Goal: Complete application form

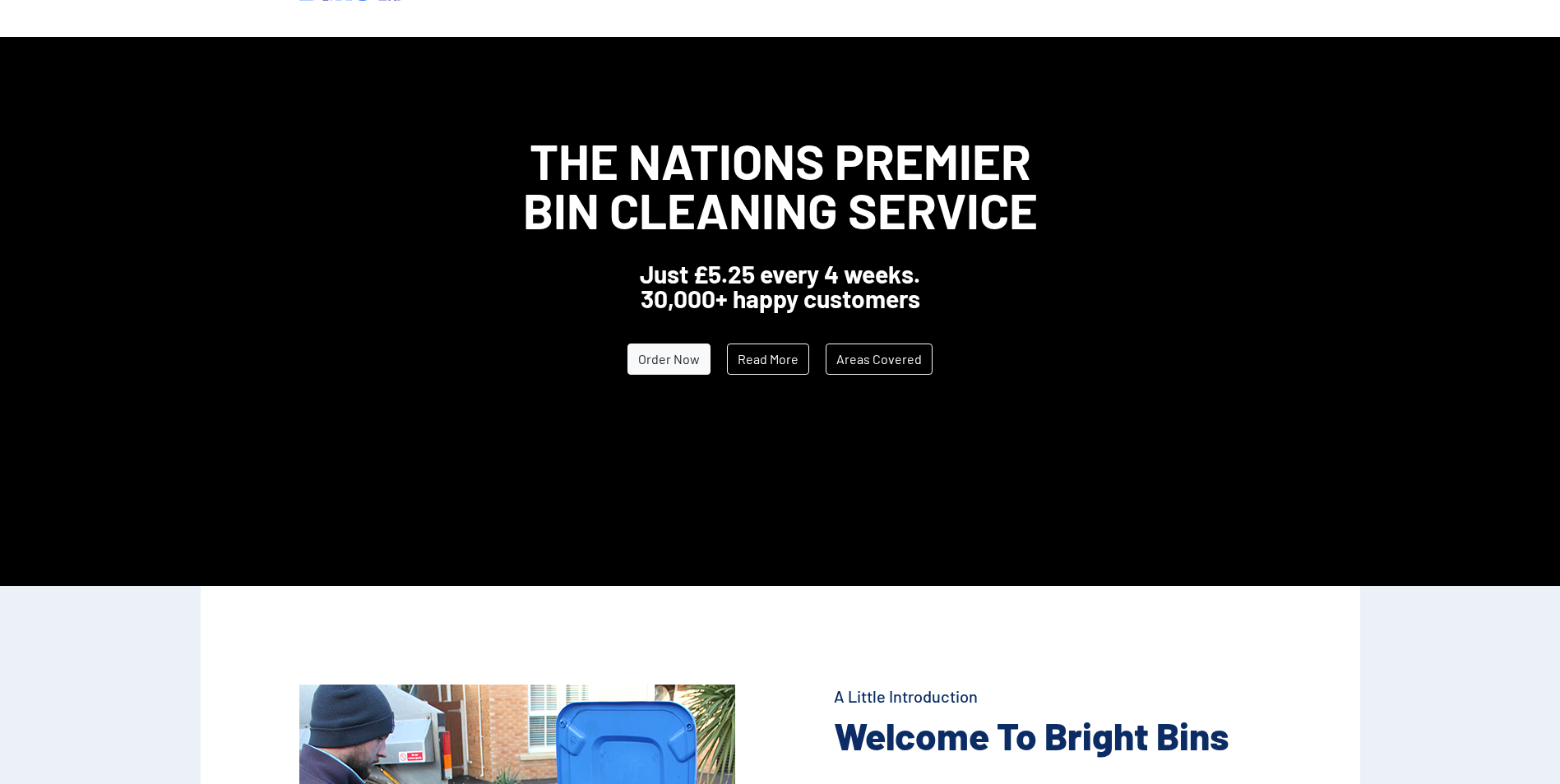
scroll to position [82, 0]
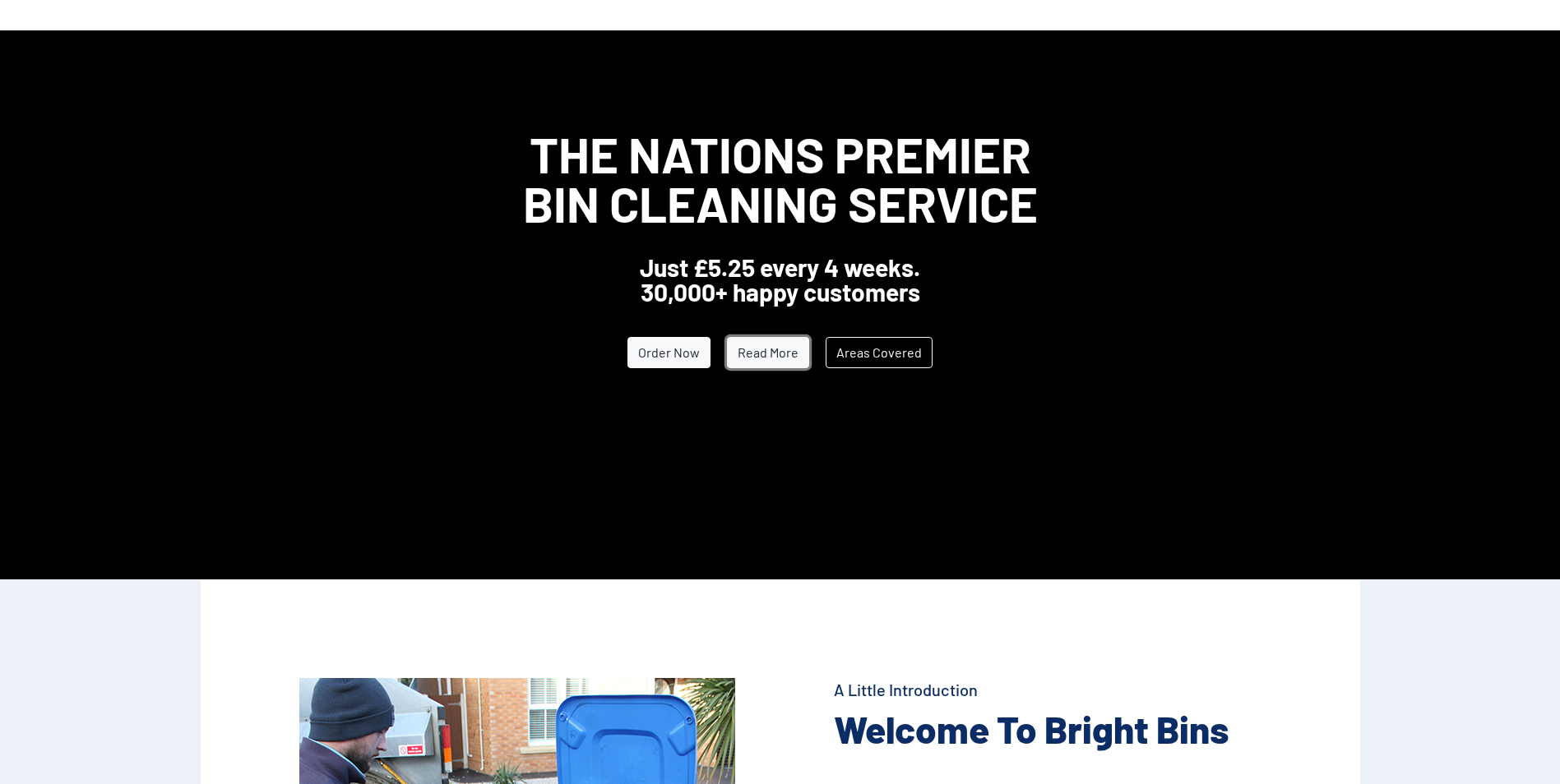
click at [762, 340] on link "Read More" at bounding box center [767, 352] width 82 height 31
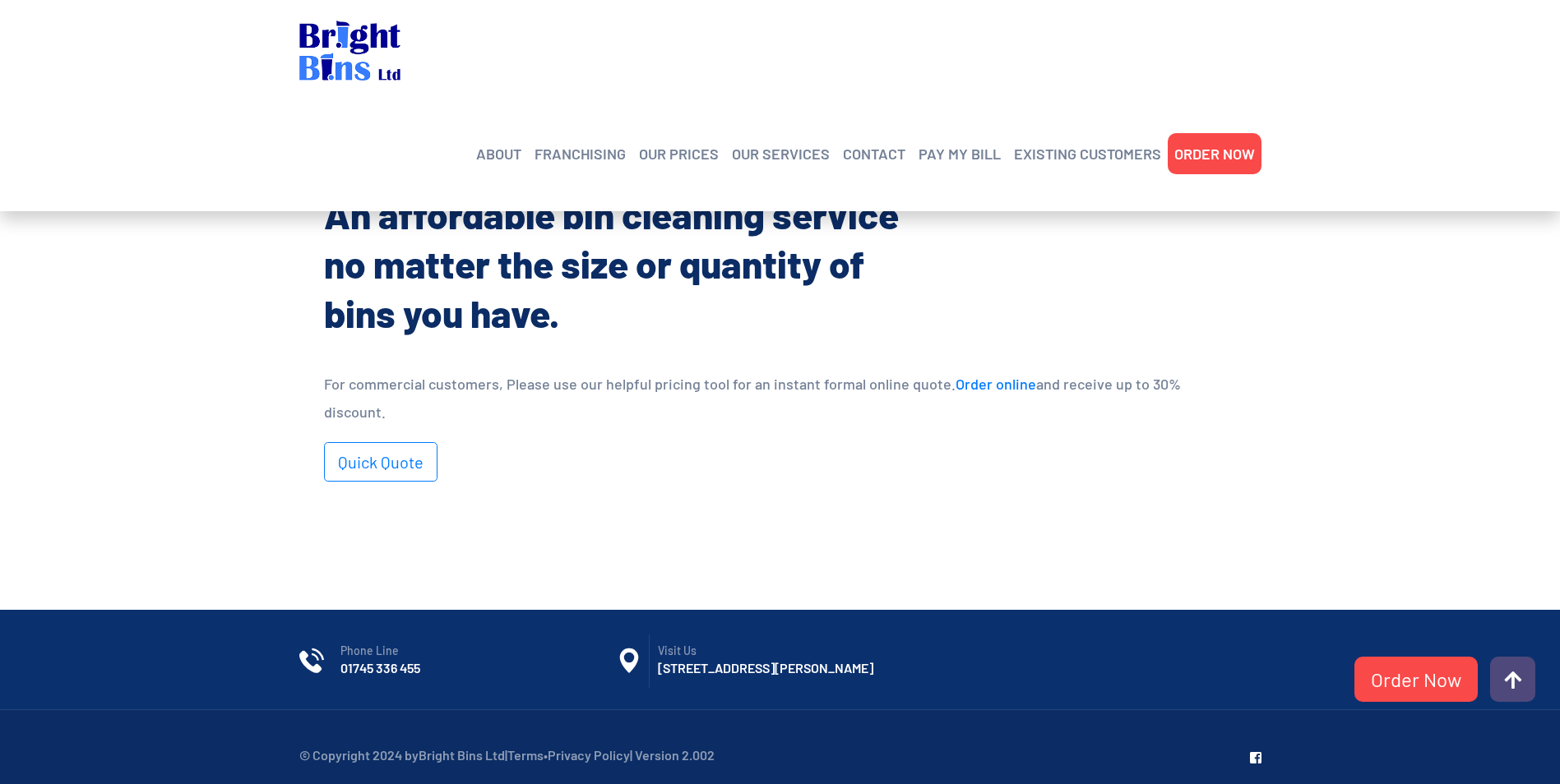
scroll to position [1021, 0]
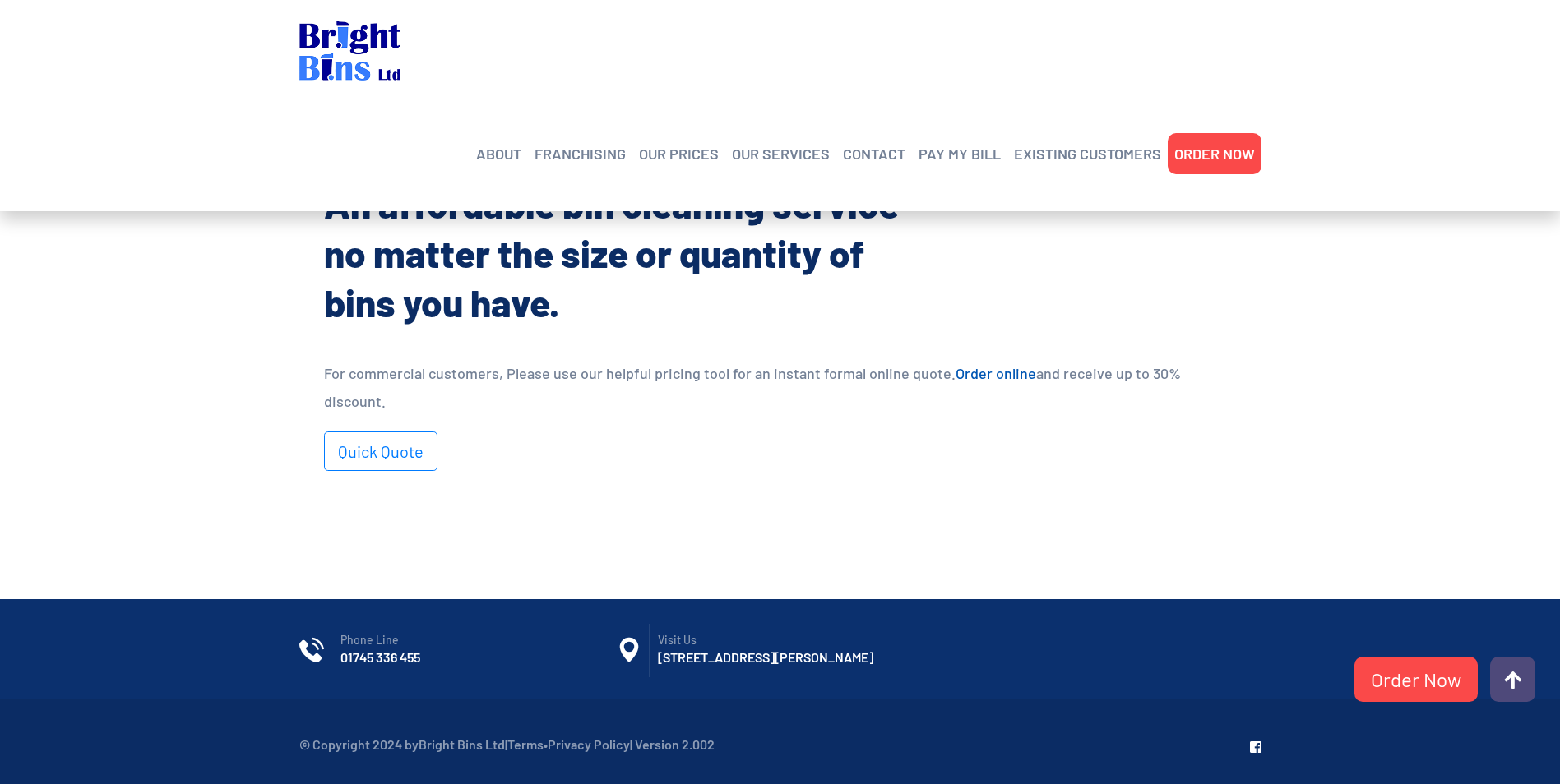
click at [991, 372] on link "Order online" at bounding box center [995, 372] width 80 height 18
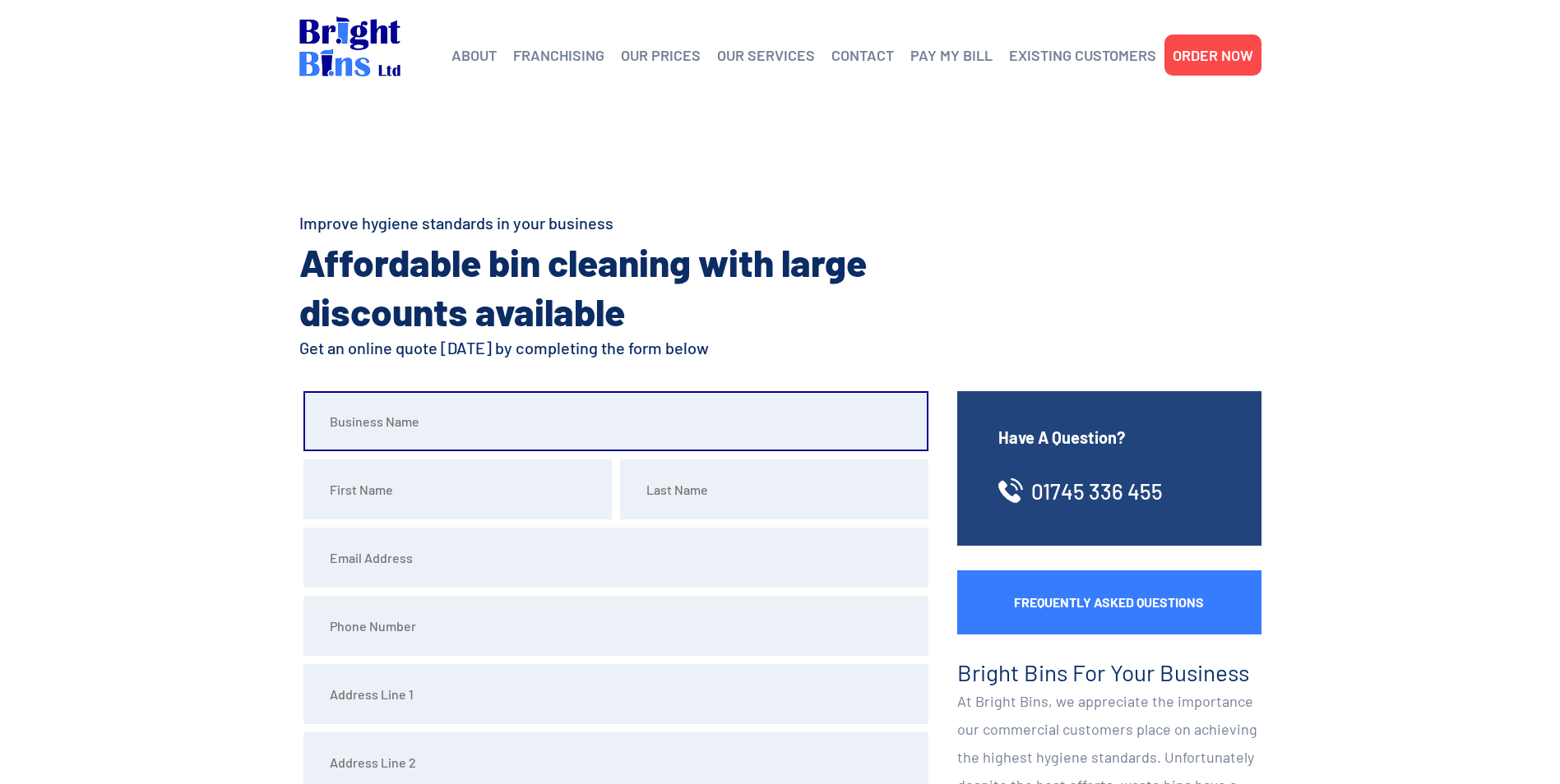
click at [456, 435] on input "text" at bounding box center [615, 421] width 625 height 60
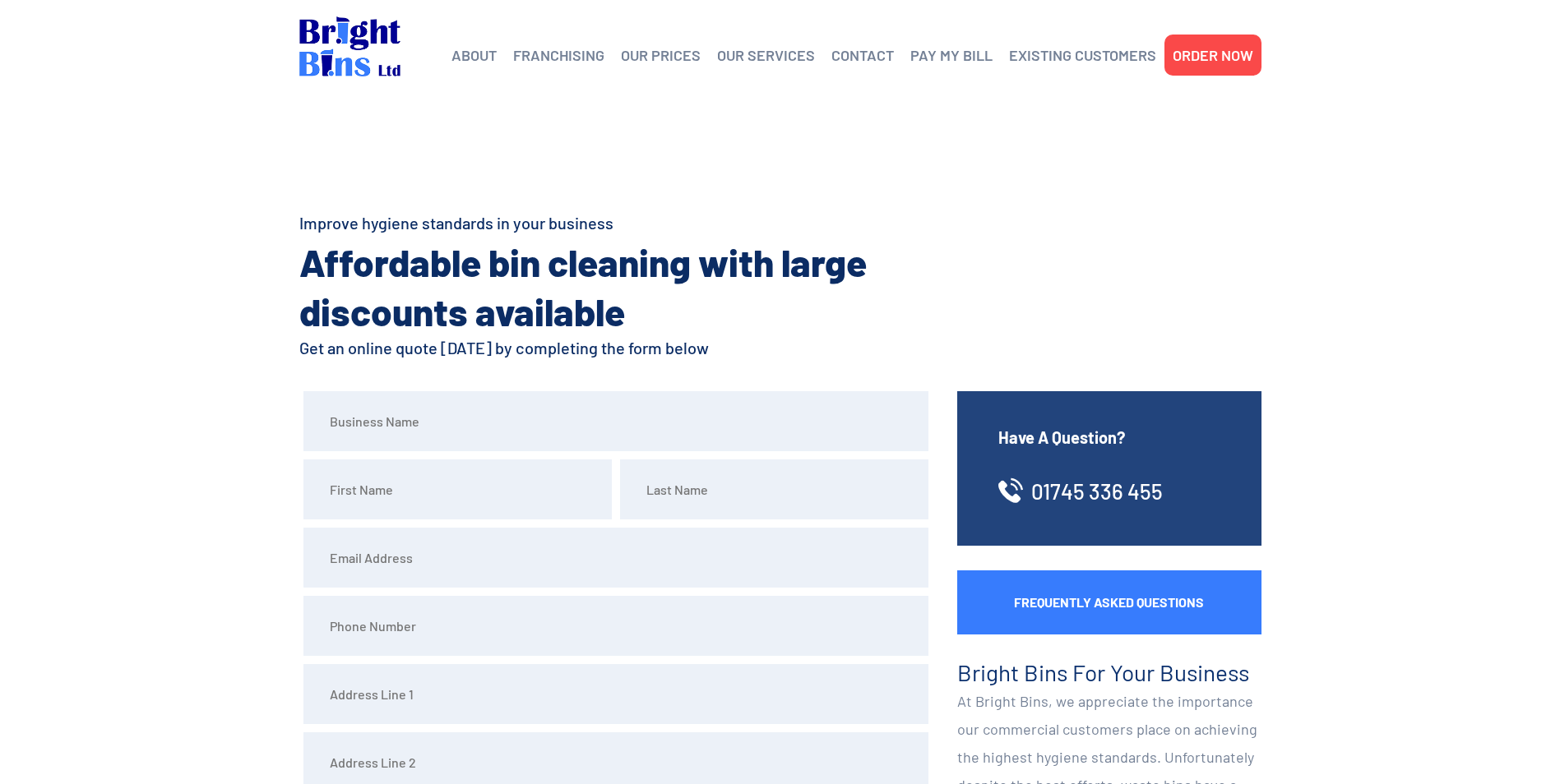
click at [458, 485] on input "text" at bounding box center [457, 489] width 308 height 60
type input "Joanne"
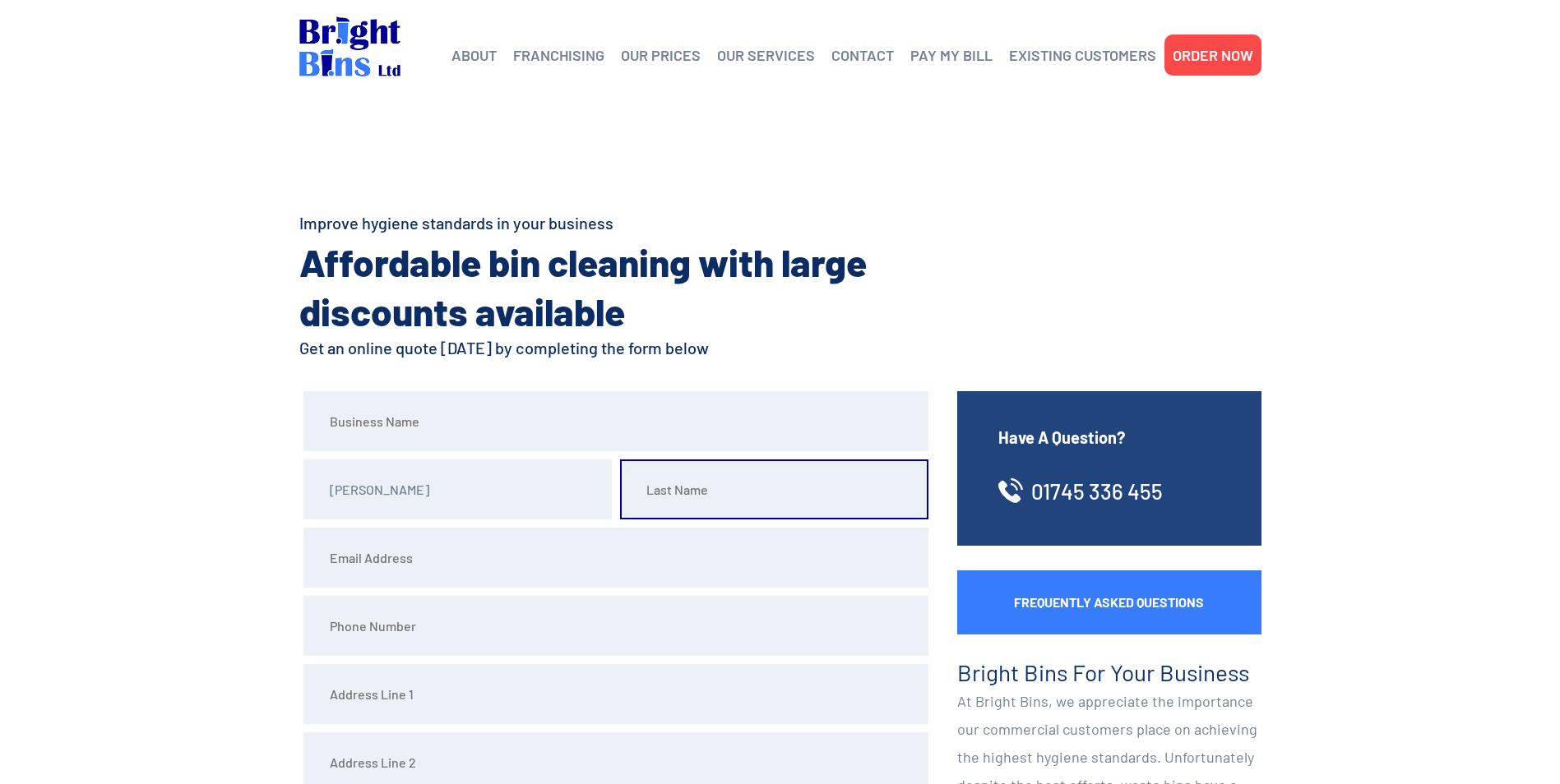
type input "Pollard"
type input "purplejo.t21@btinternet.com"
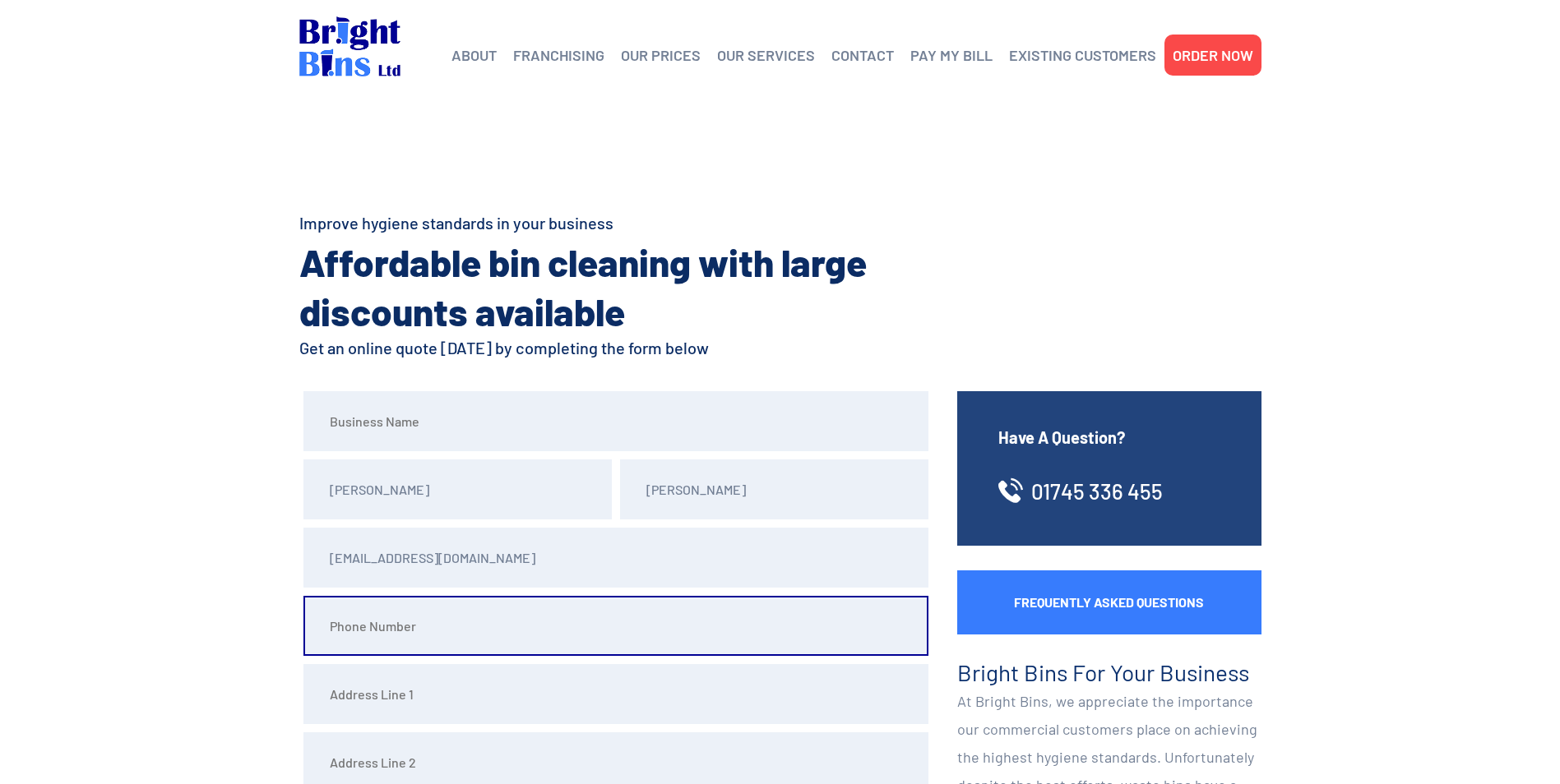
type input "07736048429"
type input "7 Brookhouse Cottages"
type input "Denbigh"
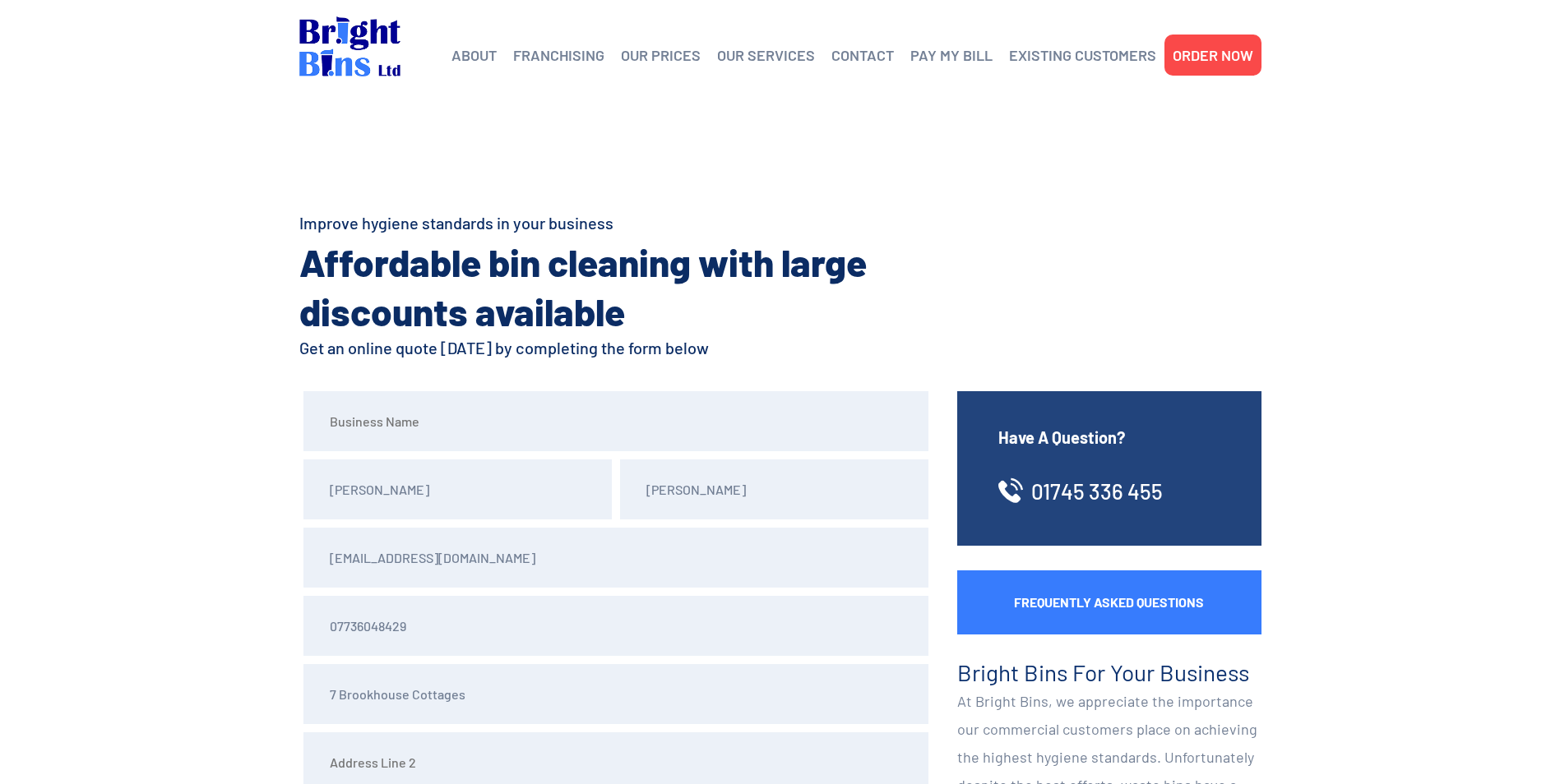
type input "LL16 4RE"
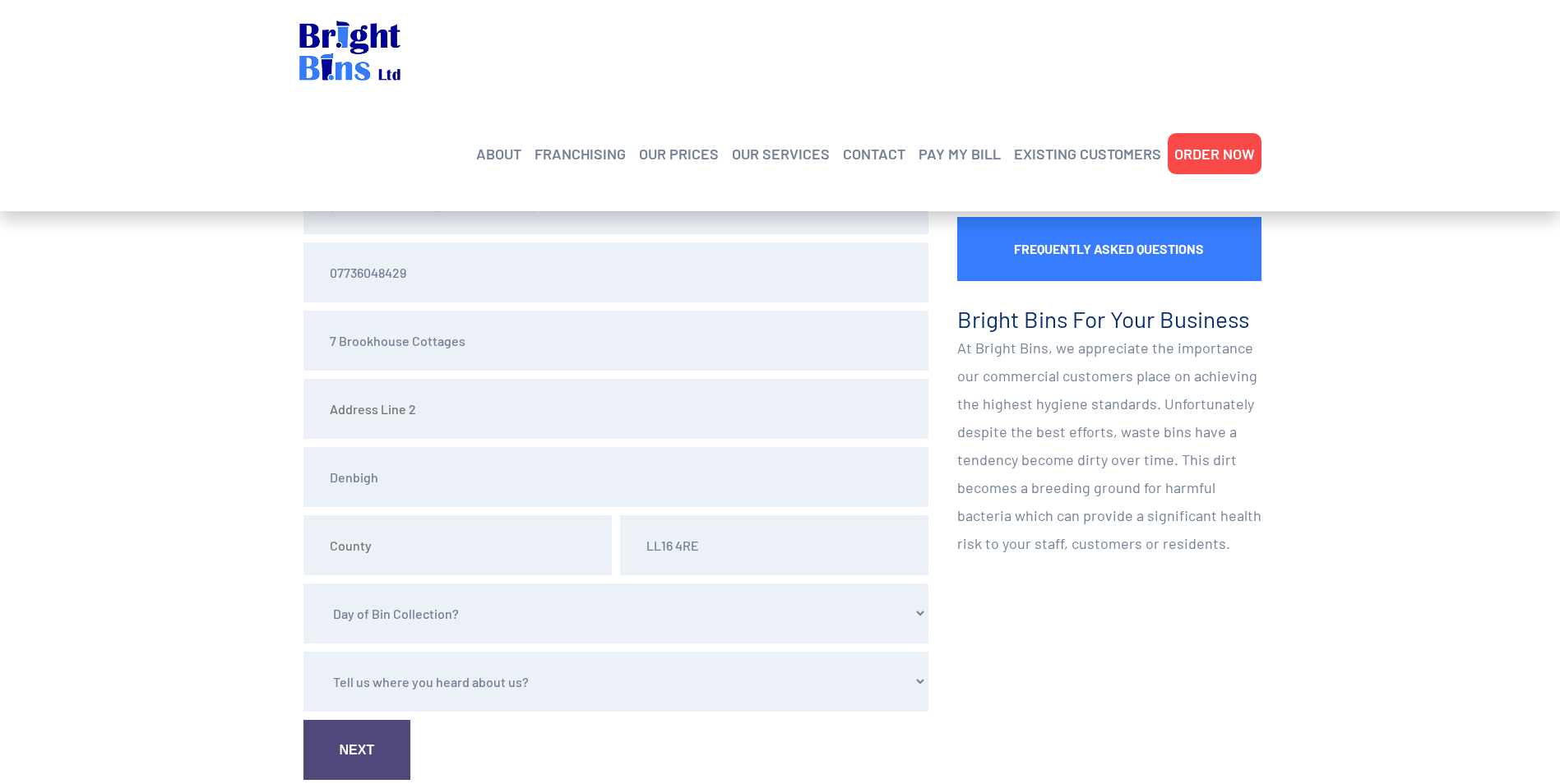
scroll to position [411, 0]
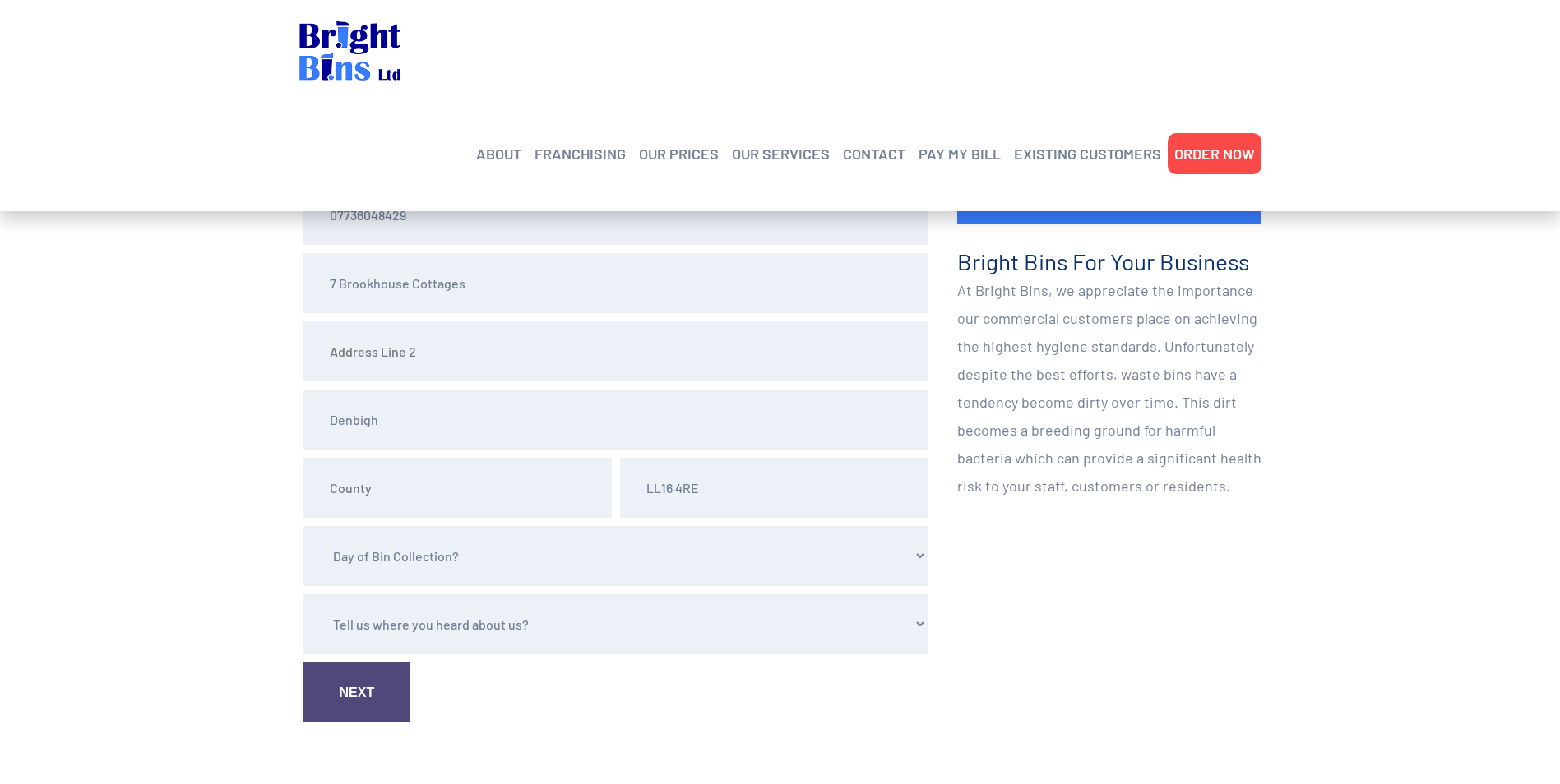
click at [477, 560] on select "Day of Bin Collection? Monday Tuesday Wednesday Thursday Friday" at bounding box center [615, 556] width 625 height 60
select select "Monday"
click at [303, 526] on select "Day of Bin Collection? Monday Tuesday Wednesday Thursday Friday" at bounding box center [615, 556] width 625 height 60
click at [497, 630] on select "Tell us where you heard about us? Word of Mouth Leaflet Sticker On Bin Spoke To…" at bounding box center [615, 624] width 625 height 60
select select "Google"
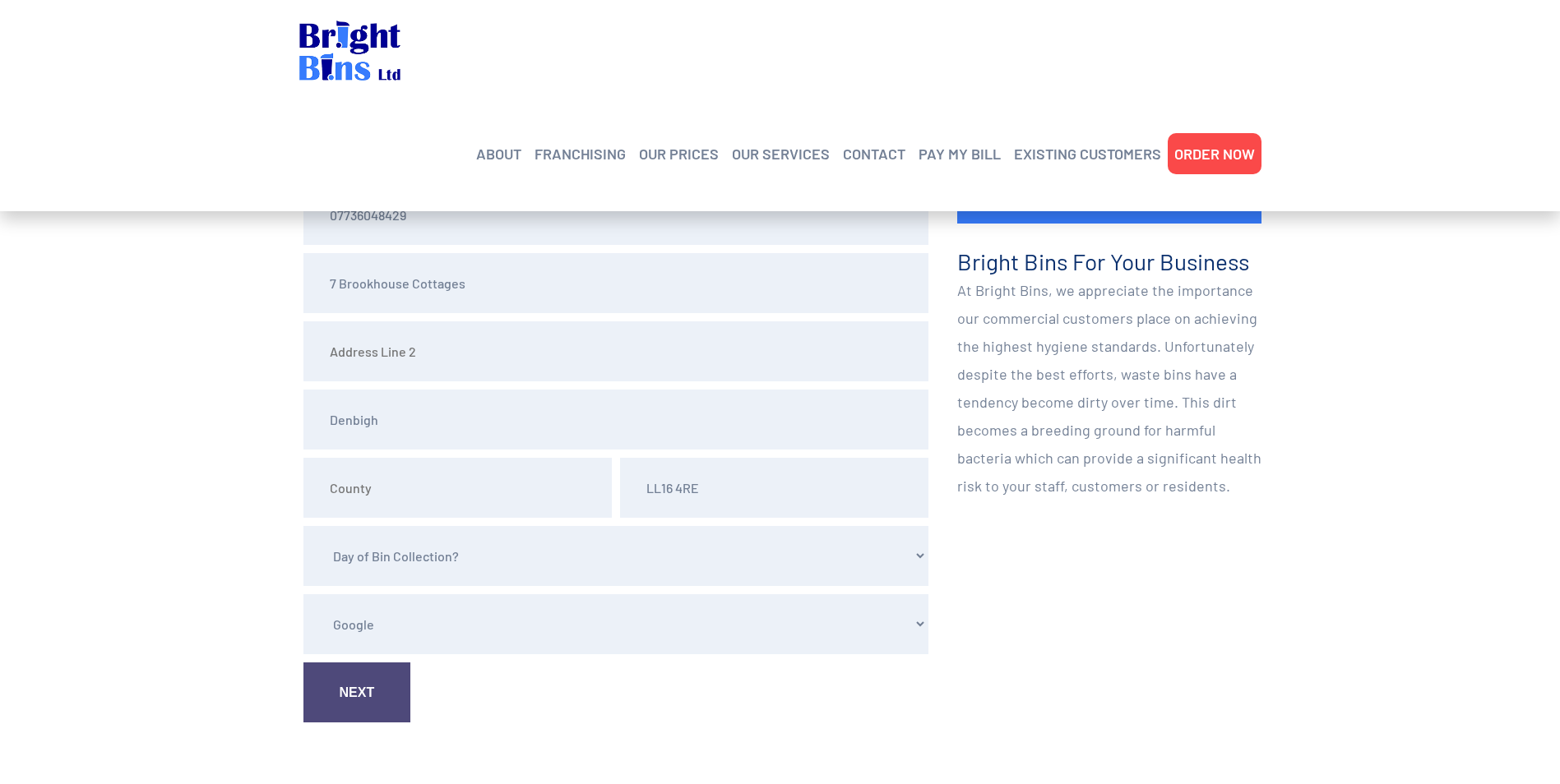
click at [303, 594] on select "Tell us where you heard about us? Word of Mouth Leaflet Sticker On Bin Spoke To…" at bounding box center [615, 624] width 625 height 60
click at [367, 684] on link "Next" at bounding box center [357, 692] width 108 height 60
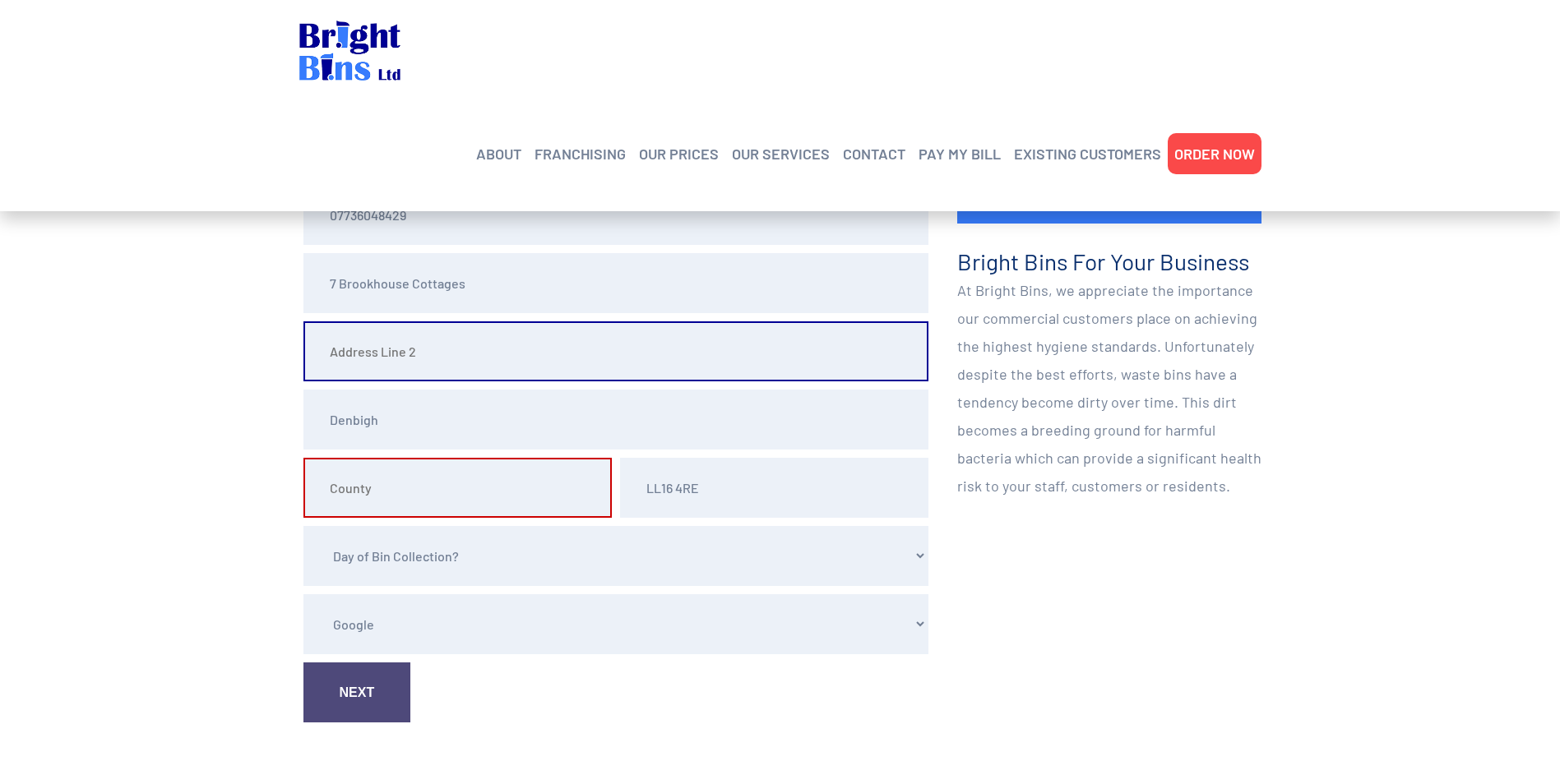
click at [435, 354] on input "text" at bounding box center [615, 351] width 625 height 60
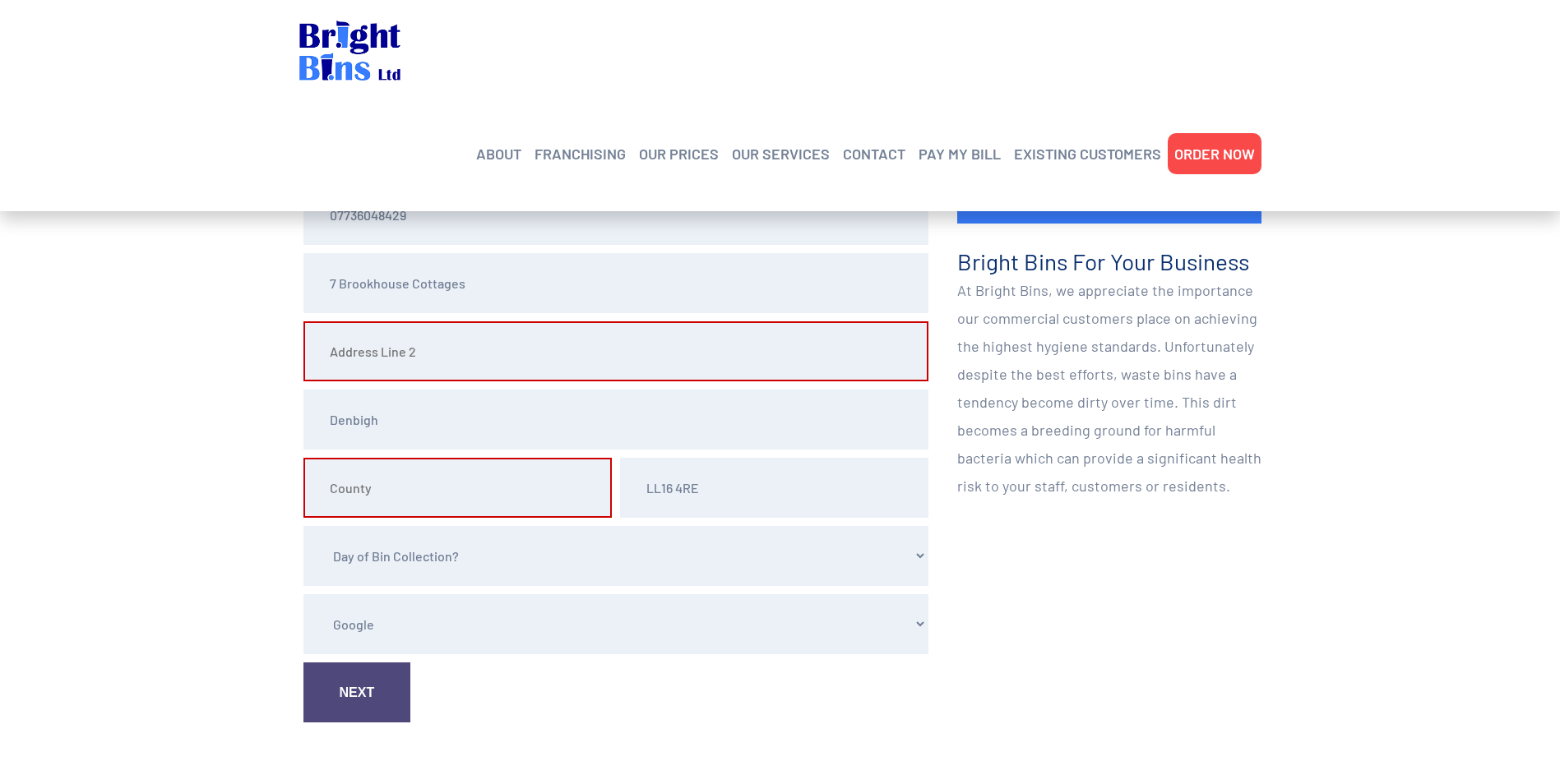
click at [106, 338] on section "Joanne Pollard purplejo.t21@btinternet.com 07736048429 7 Brookhouse Cottages De…" at bounding box center [780, 403] width 1560 height 847
click at [360, 492] on input "text" at bounding box center [457, 488] width 308 height 60
type input "Denbighshire"
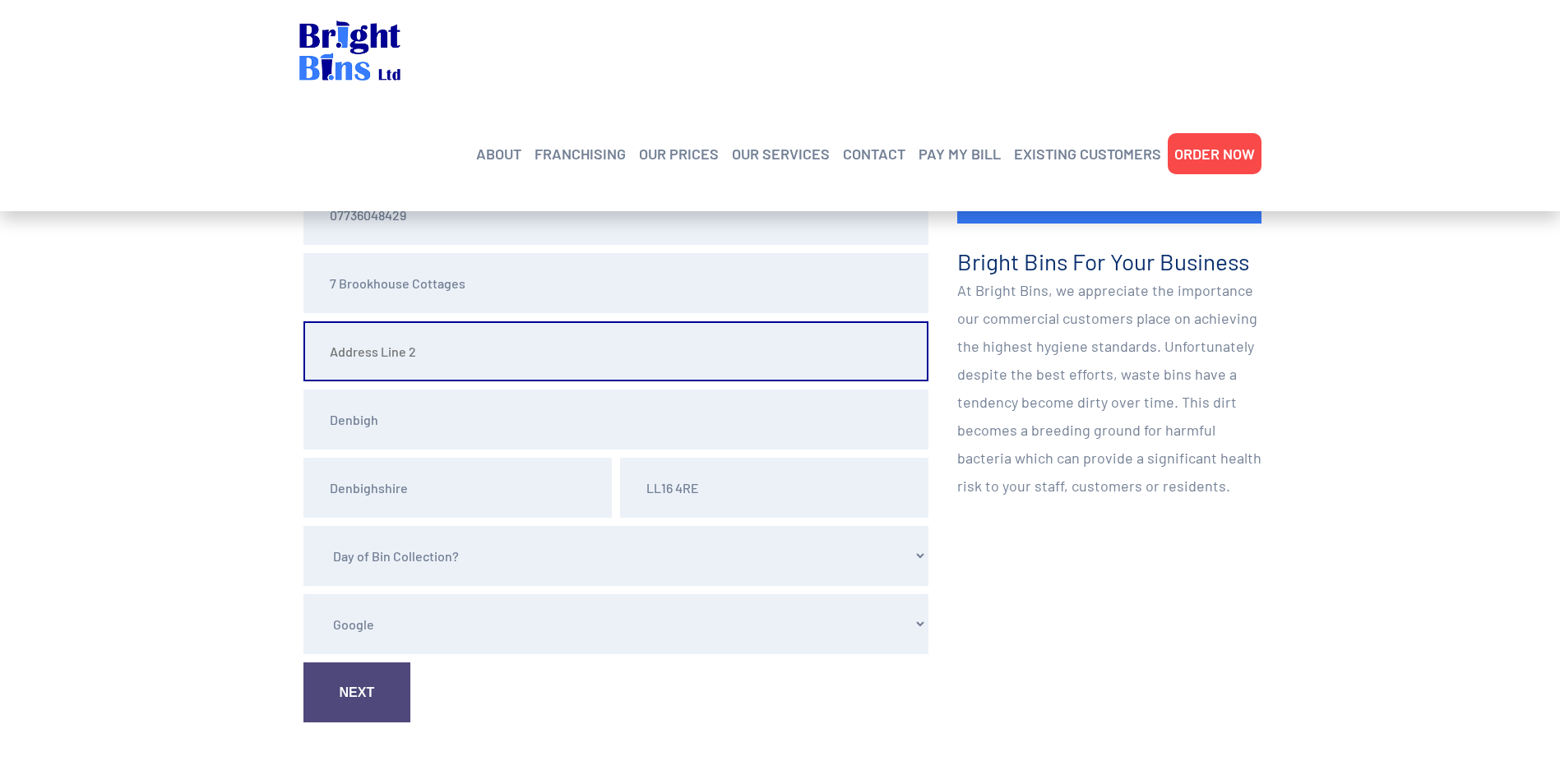
click at [388, 351] on input "text" at bounding box center [615, 351] width 625 height 60
type input "Brookhouse"
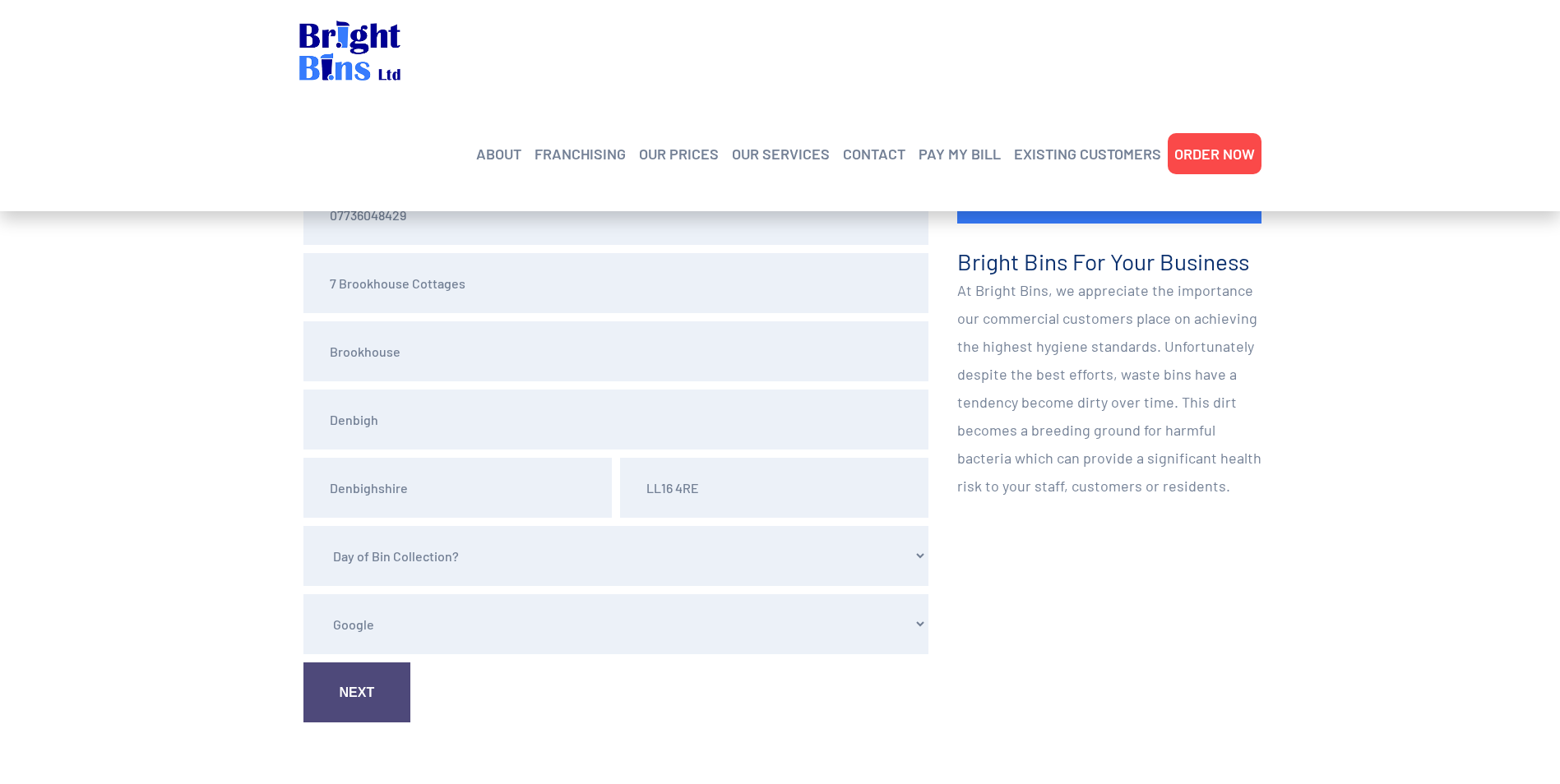
click at [353, 690] on link "Next" at bounding box center [357, 692] width 108 height 60
click at [375, 681] on link "Next" at bounding box center [357, 692] width 108 height 60
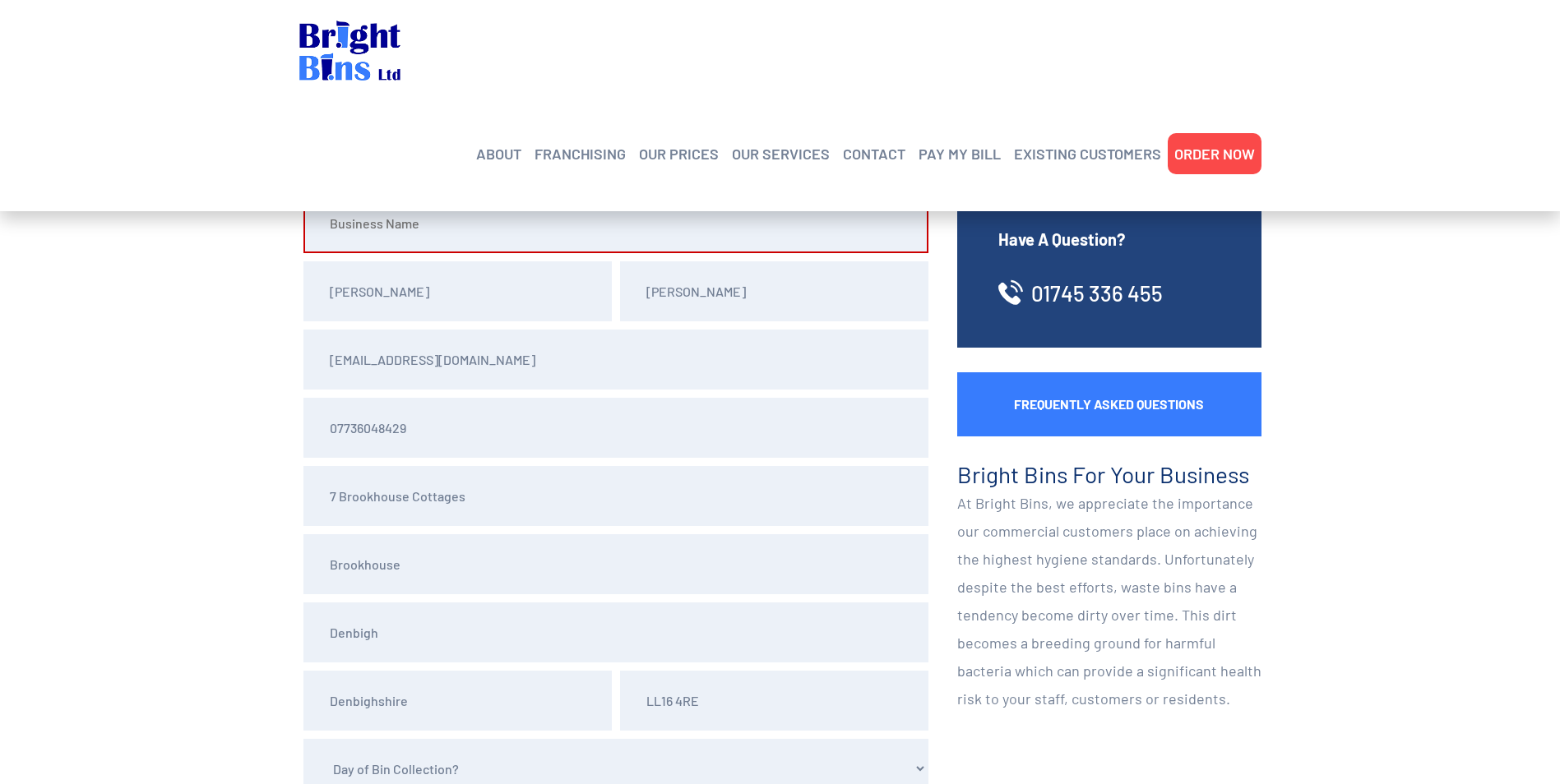
scroll to position [164, 0]
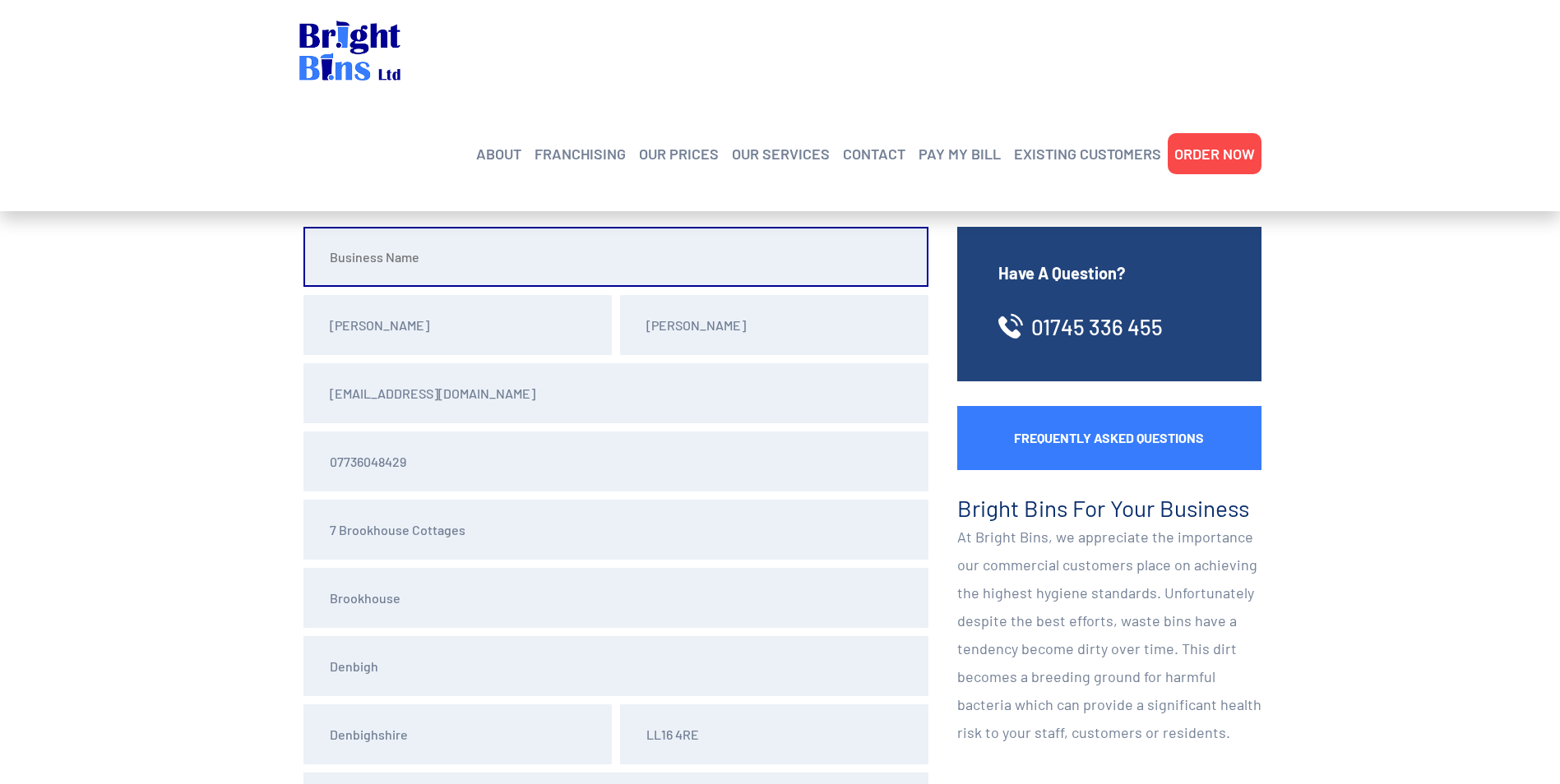
click at [451, 257] on input "text" at bounding box center [615, 257] width 625 height 60
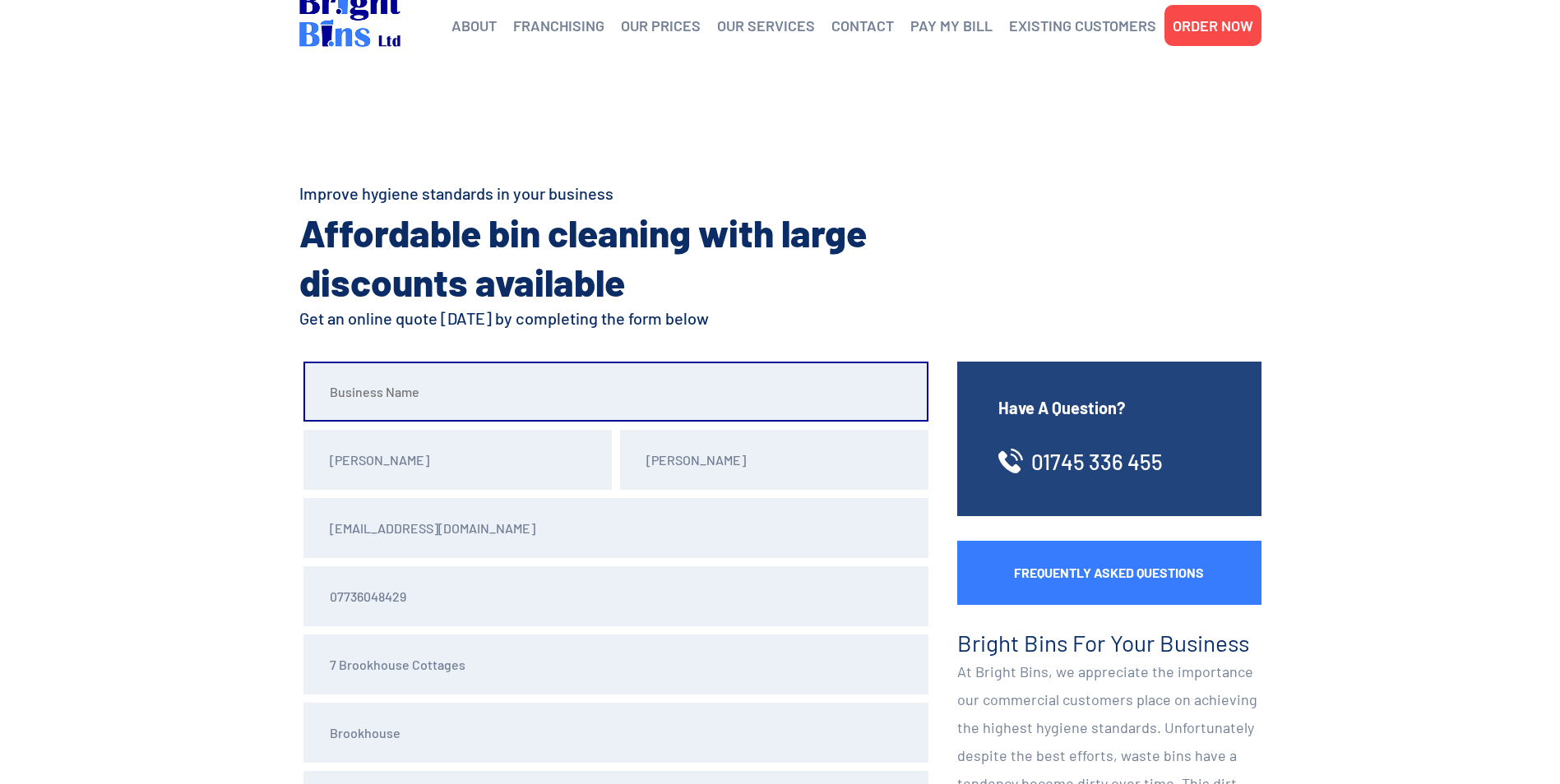
scroll to position [0, 0]
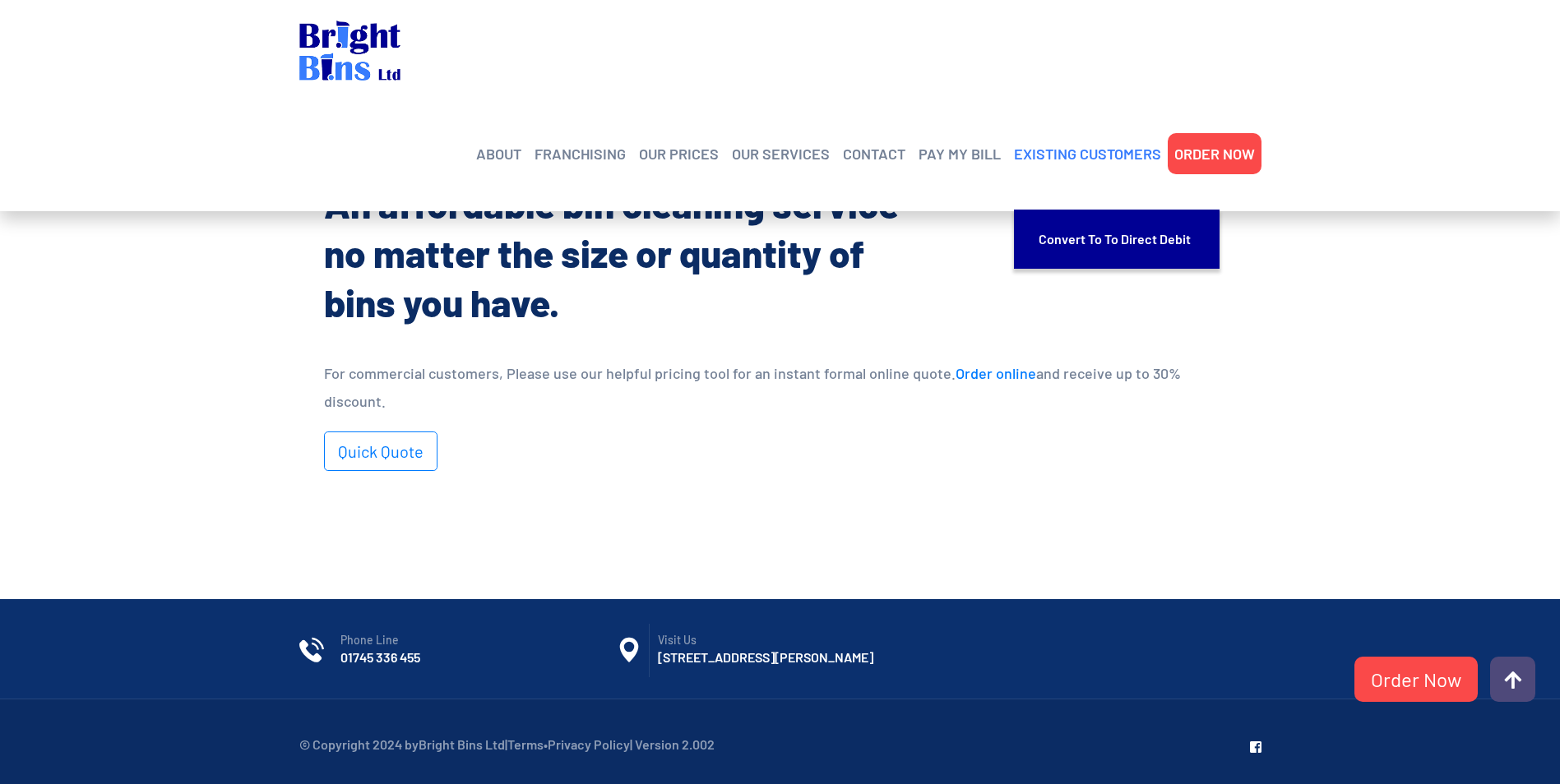
click at [1105, 142] on link "EXISTING CUSTOMERS" at bounding box center [1088, 154] width 147 height 25
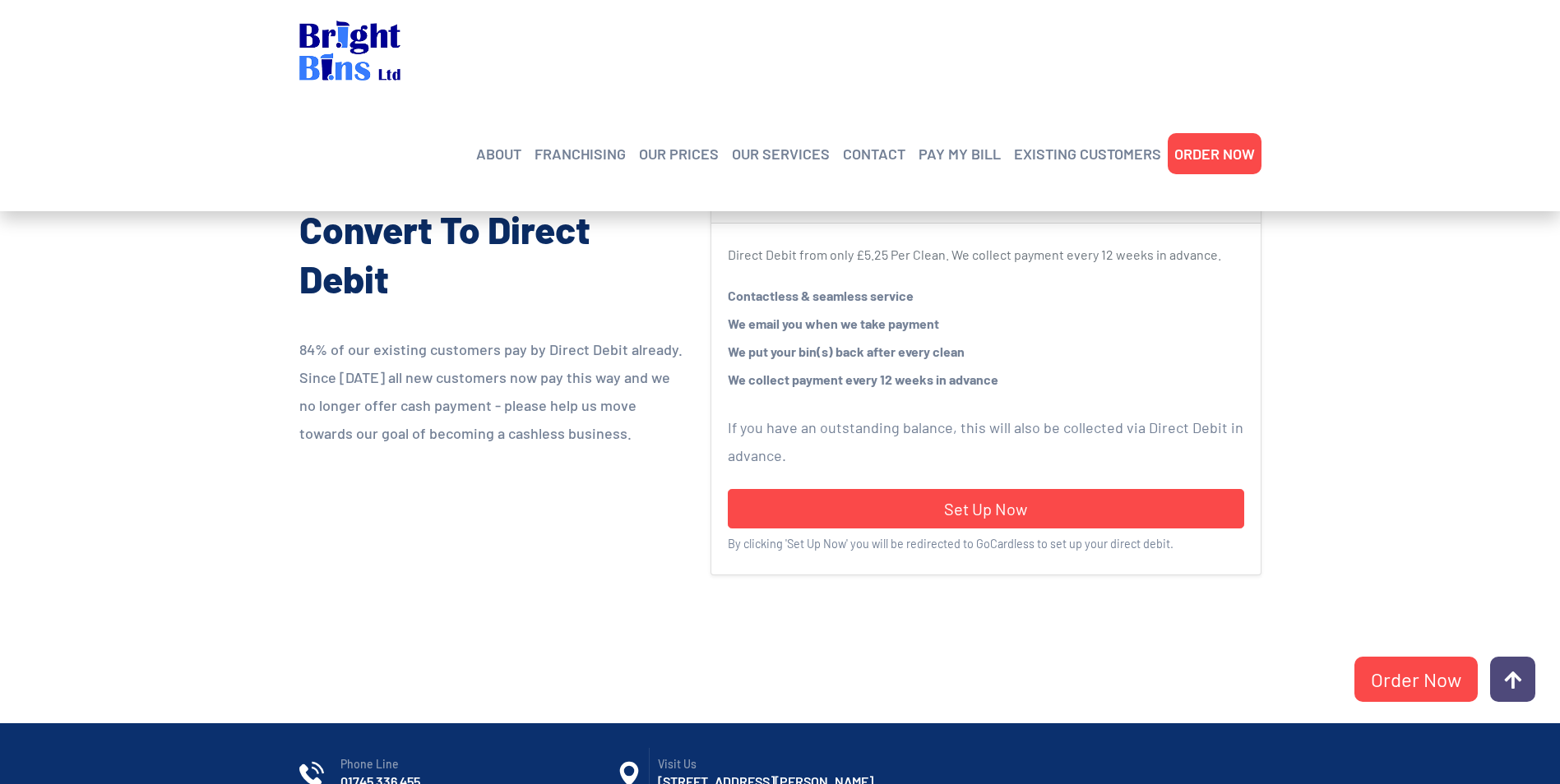
scroll to position [411, 0]
